Goal: Navigation & Orientation: Find specific page/section

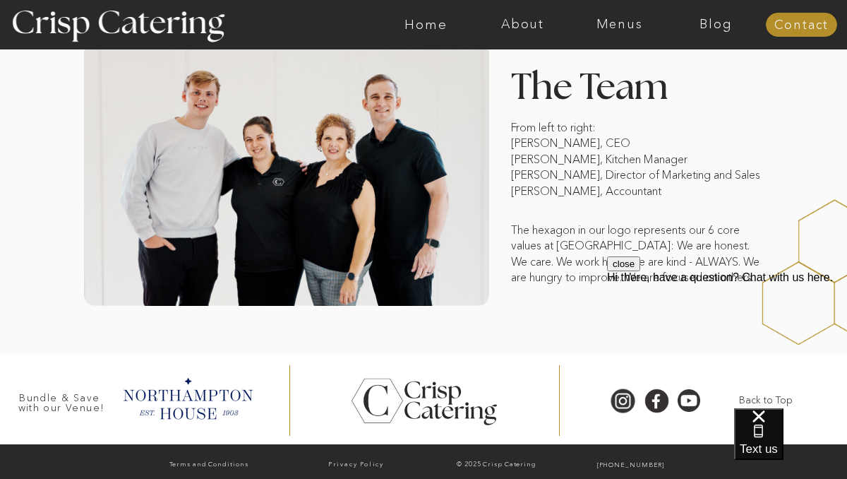
scroll to position [1149, 0]
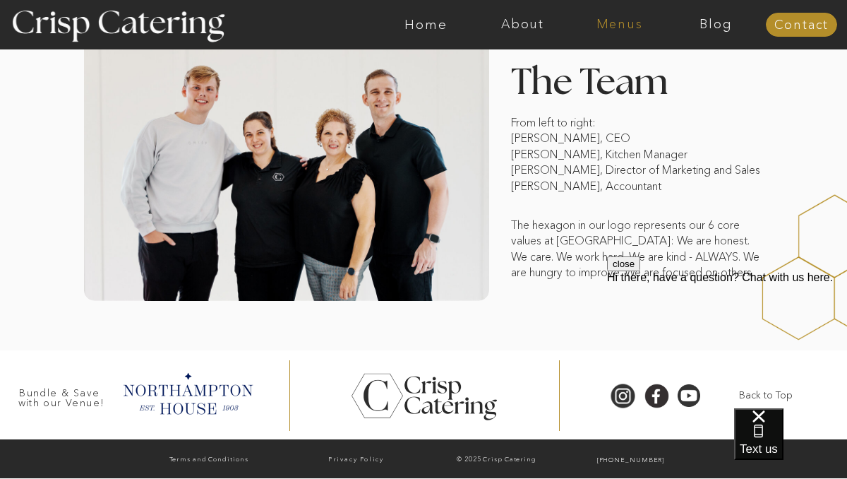
click at [626, 23] on nav "Menus" at bounding box center [619, 25] width 97 height 14
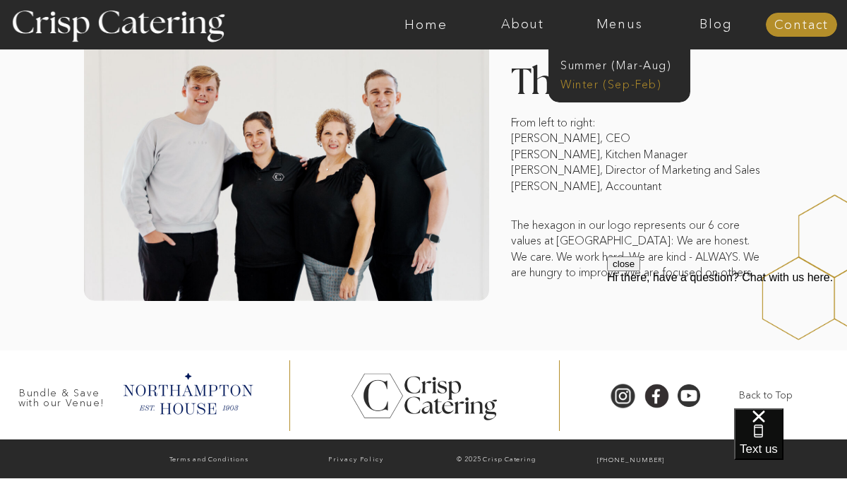
click at [629, 85] on nav "Winter (Sep-Feb)" at bounding box center [618, 82] width 116 height 13
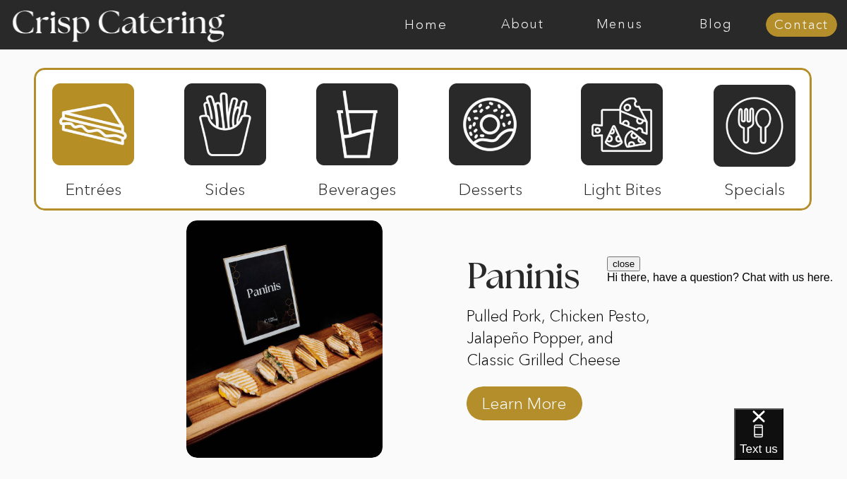
scroll to position [1748, 0]
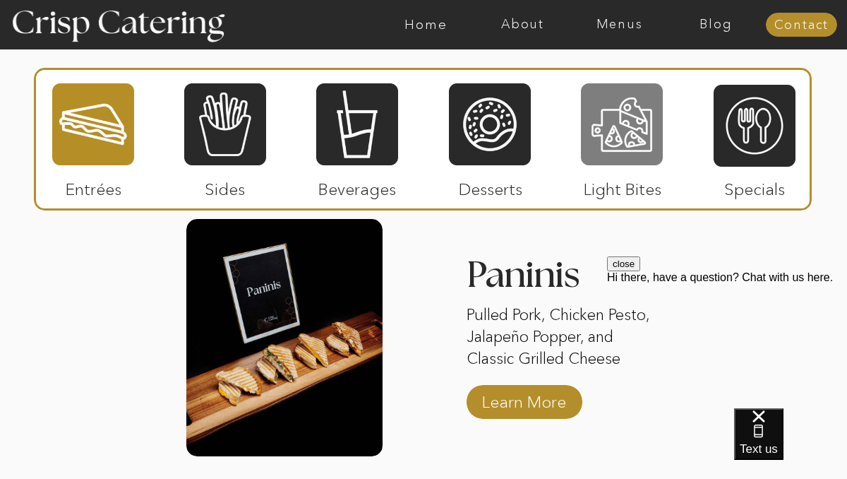
click at [631, 142] on div at bounding box center [622, 124] width 82 height 85
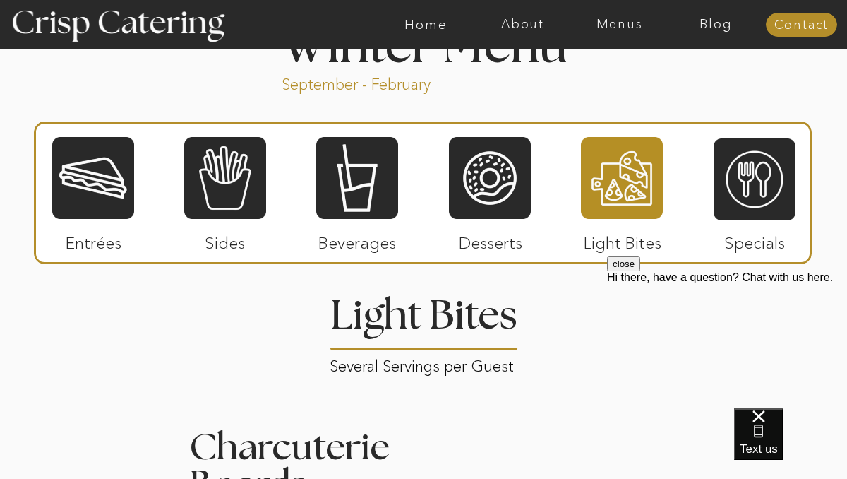
scroll to position [1556, 0]
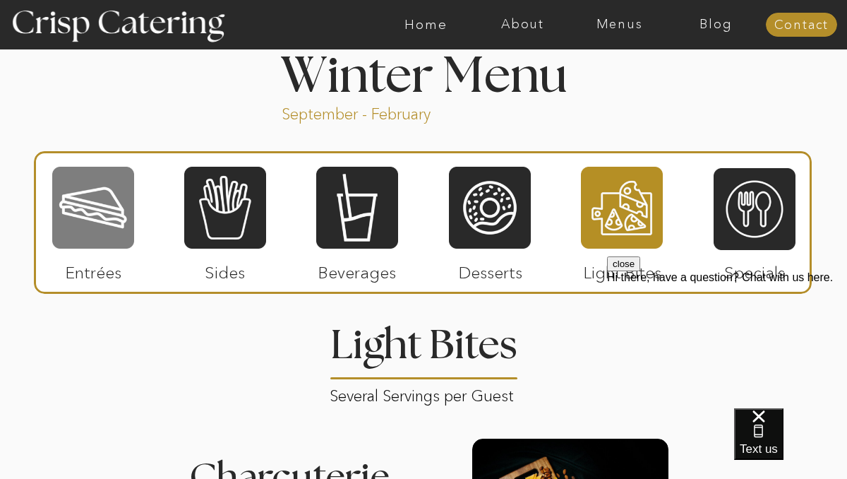
click at [98, 213] on div at bounding box center [93, 207] width 82 height 85
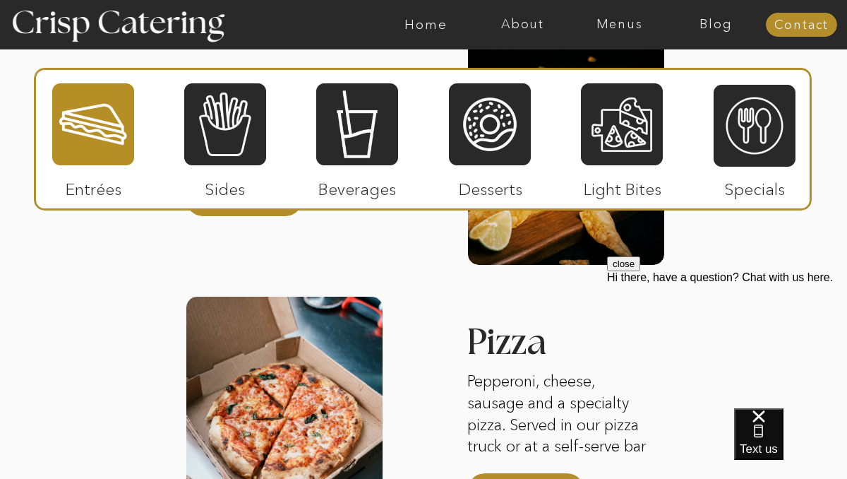
scroll to position [2173, 0]
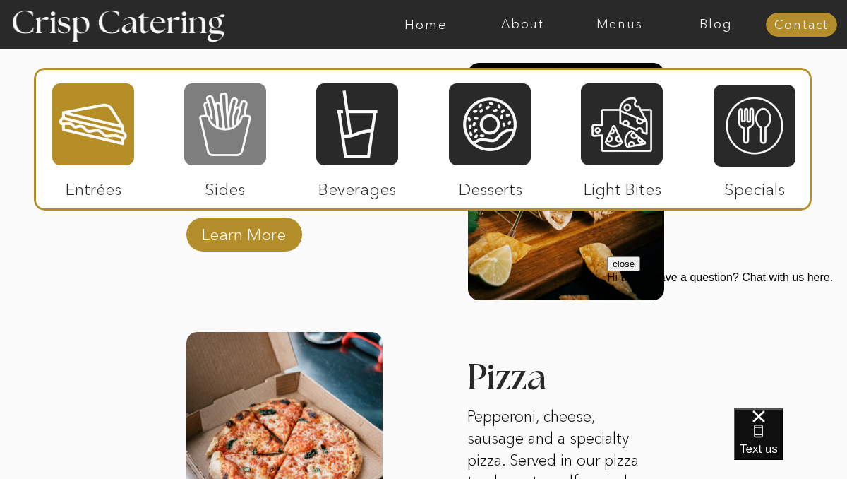
click at [230, 136] on div at bounding box center [225, 124] width 82 height 85
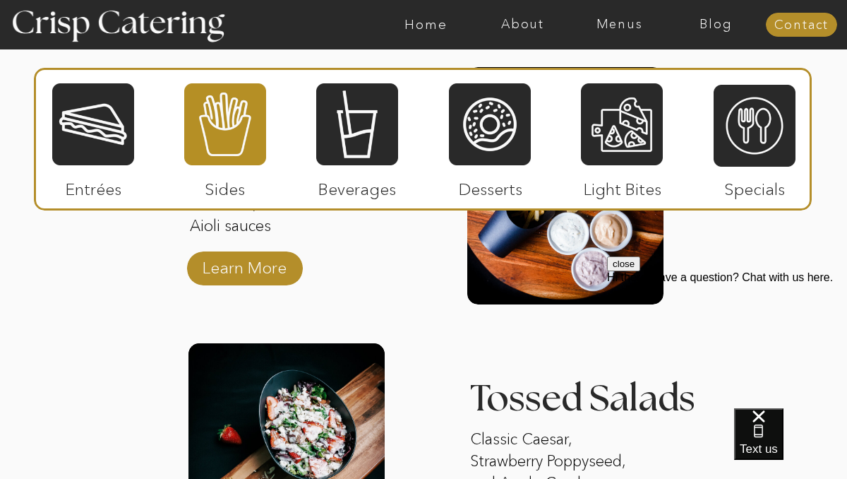
scroll to position [1823, 0]
